Goal: Information Seeking & Learning: Learn about a topic

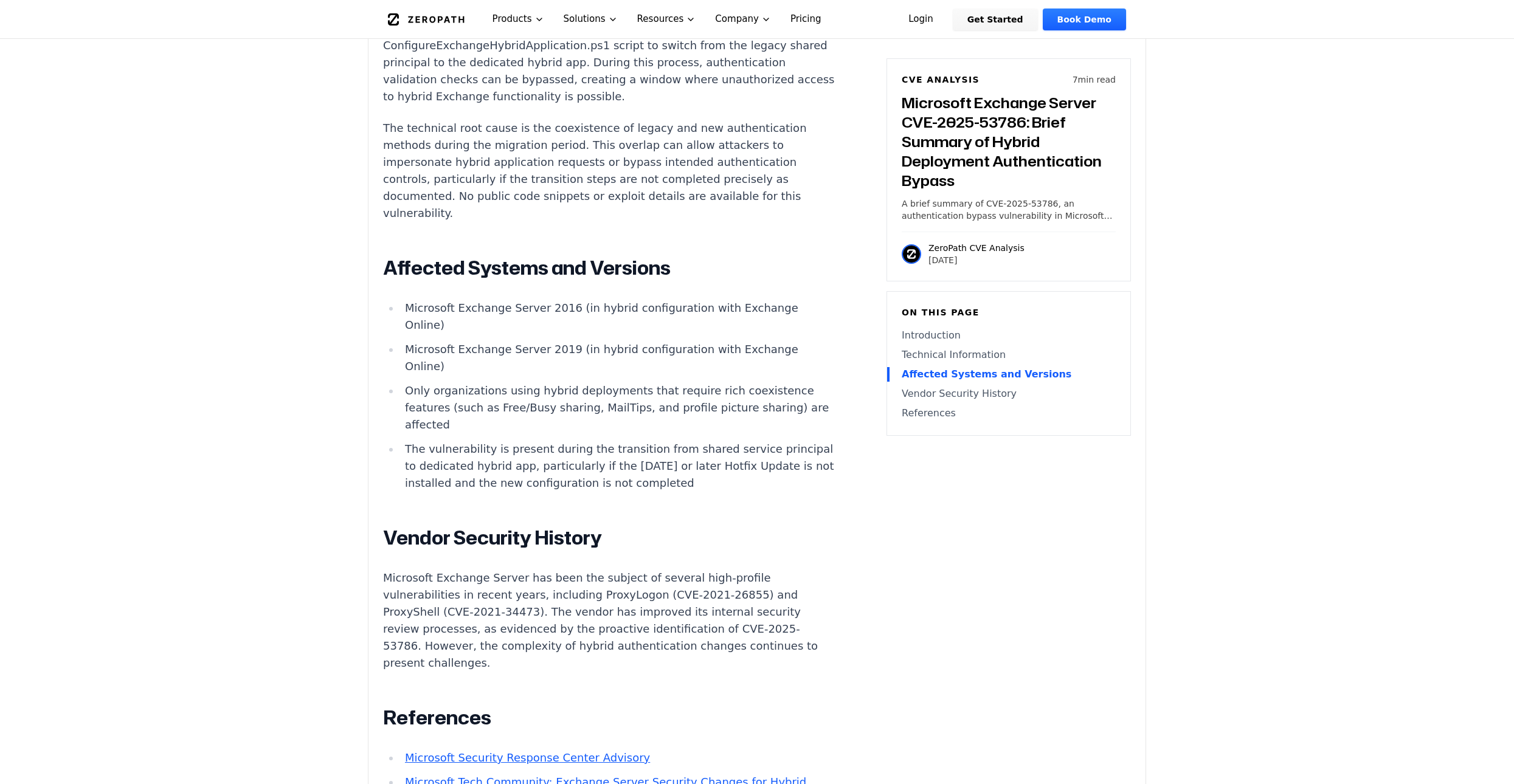
scroll to position [1276, 0]
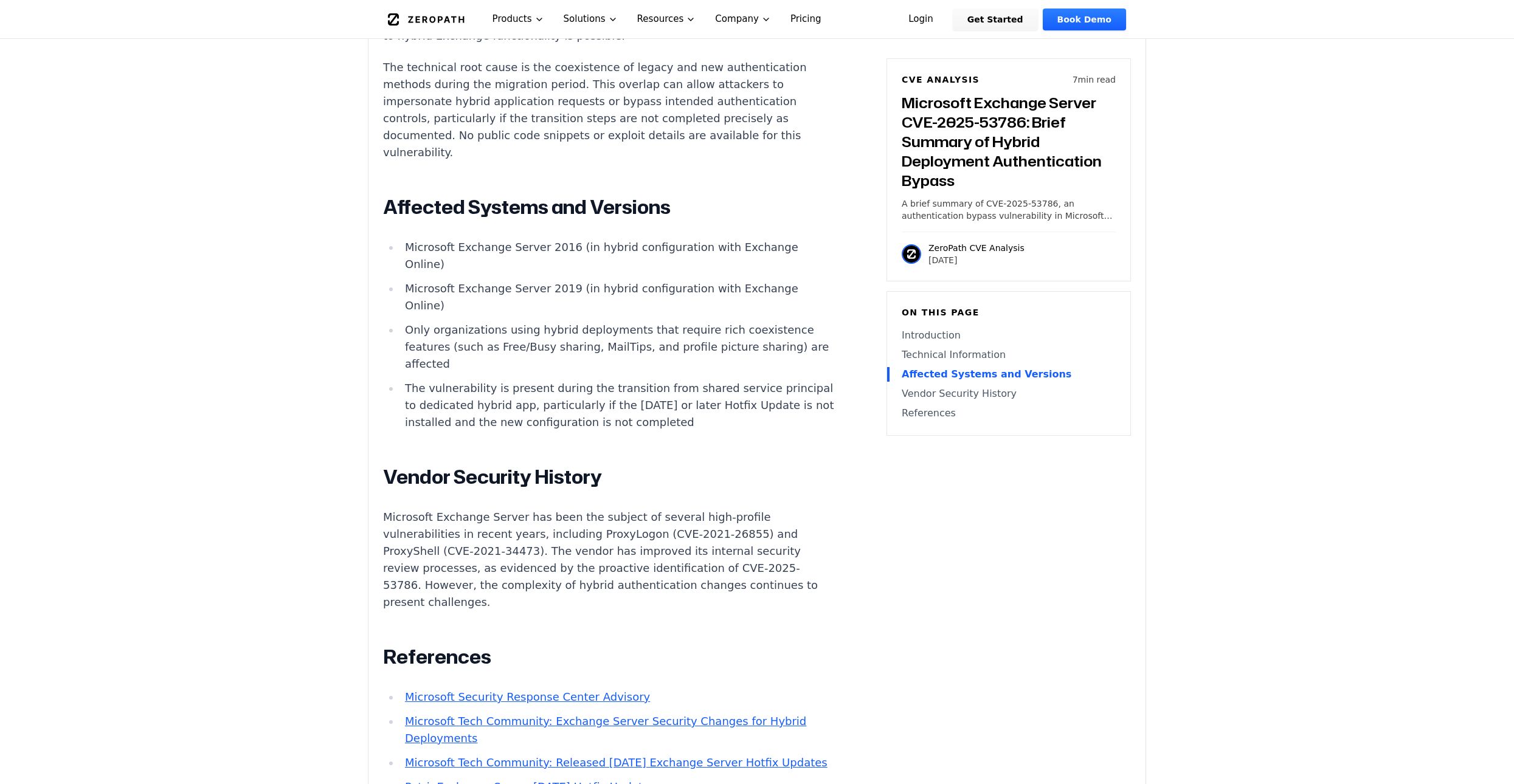
drag, startPoint x: 405, startPoint y: 248, endPoint x: 768, endPoint y: 427, distance: 404.7
click at [768, 427] on article "Introduction Organizations running Microsoft Exchange Server in hybrid mode wit…" at bounding box center [627, 226] width 489 height 1249
copy ul "Microsoft Exchange Server 2016 (in hybrid configuration with Exchange Online) M…"
click at [498, 449] on div "Introduction Organizations running Microsoft Exchange Server in hybrid mode wit…" at bounding box center [610, 223] width 453 height 1242
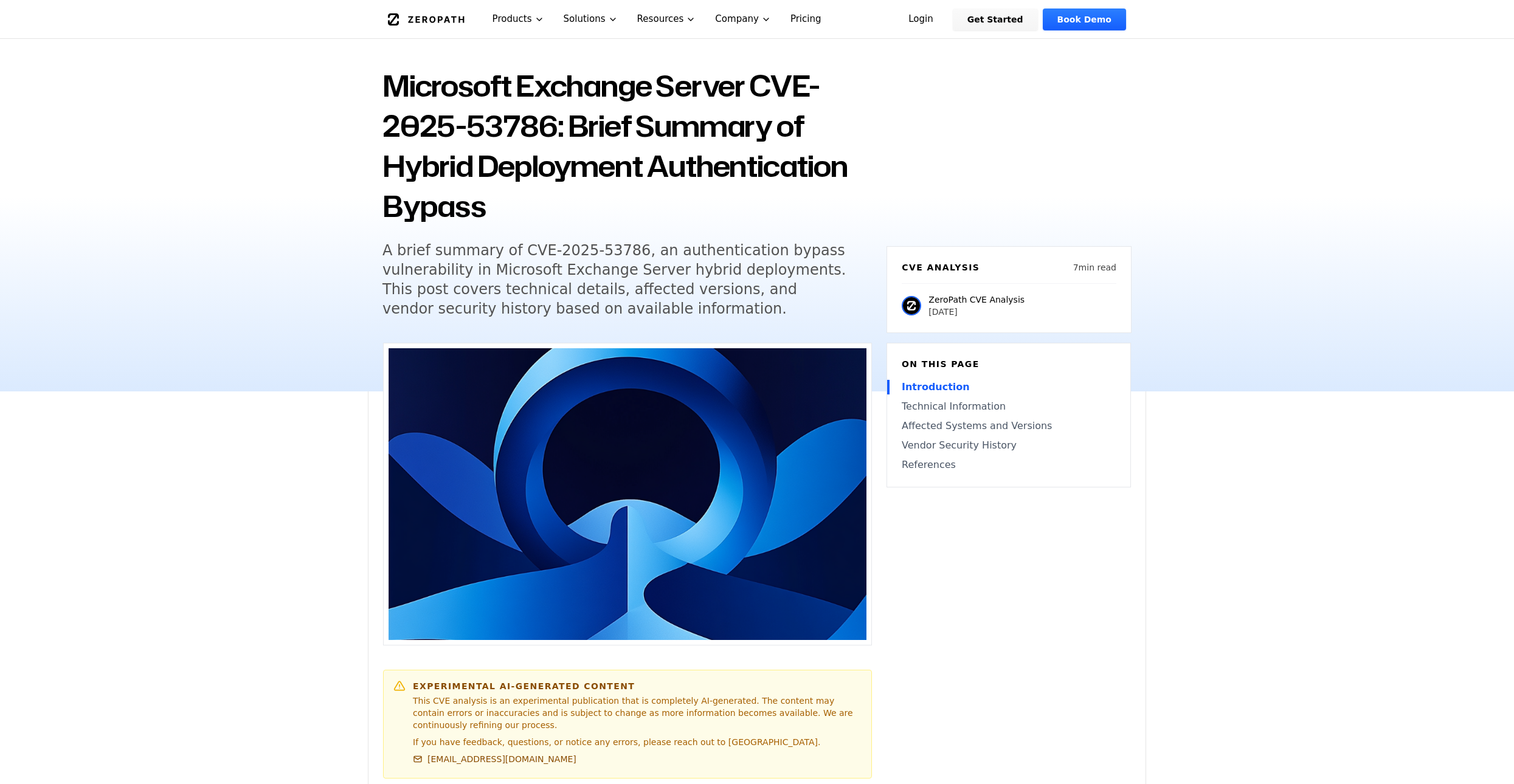
scroll to position [0, 0]
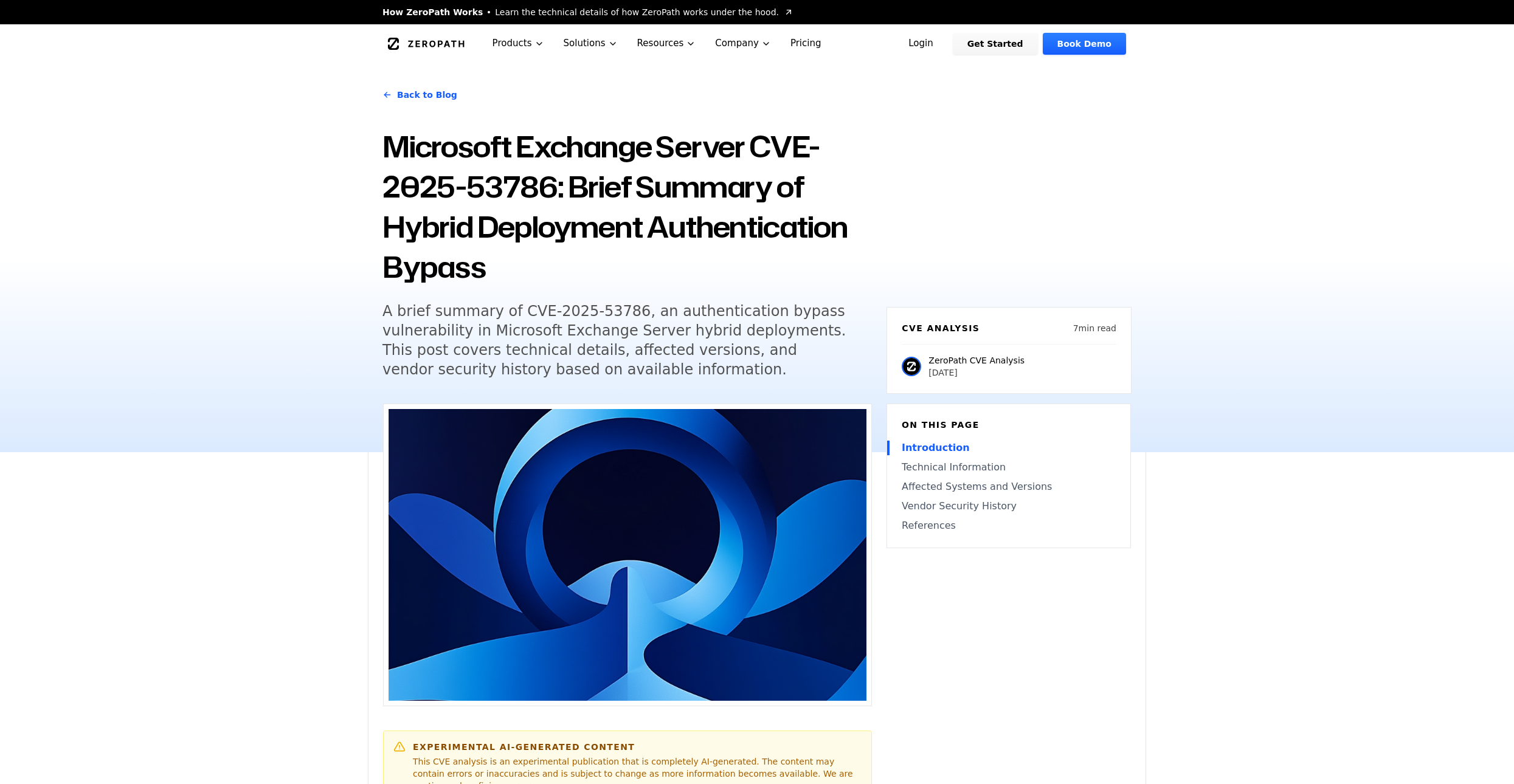
click at [549, 274] on h1 "Microsoft Exchange Server CVE-2025-53786: Brief Summary of Hybrid Deployment Au…" at bounding box center [627, 206] width 490 height 161
drag, startPoint x: 385, startPoint y: 332, endPoint x: 783, endPoint y: 333, distance: 398.0
click at [783, 333] on h5 "A brief summary of CVE-2025-53786, an authentication bypass vulnerability in Mi…" at bounding box center [616, 340] width 467 height 78
copy h5 "vulnerability in Microsoft Exchange Server hybrid deployments"
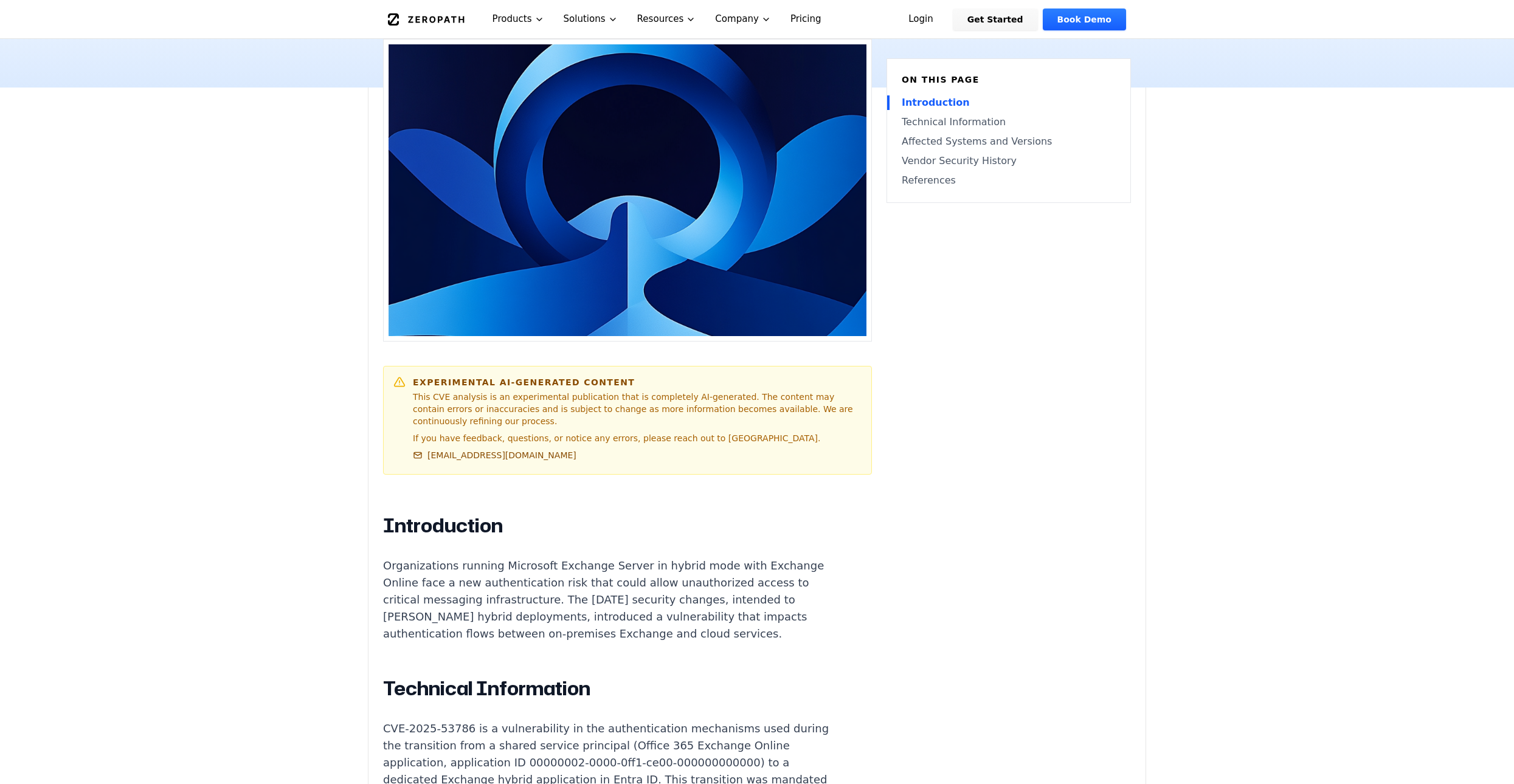
scroll to position [608, 0]
